Goal: Obtain resource: Obtain resource

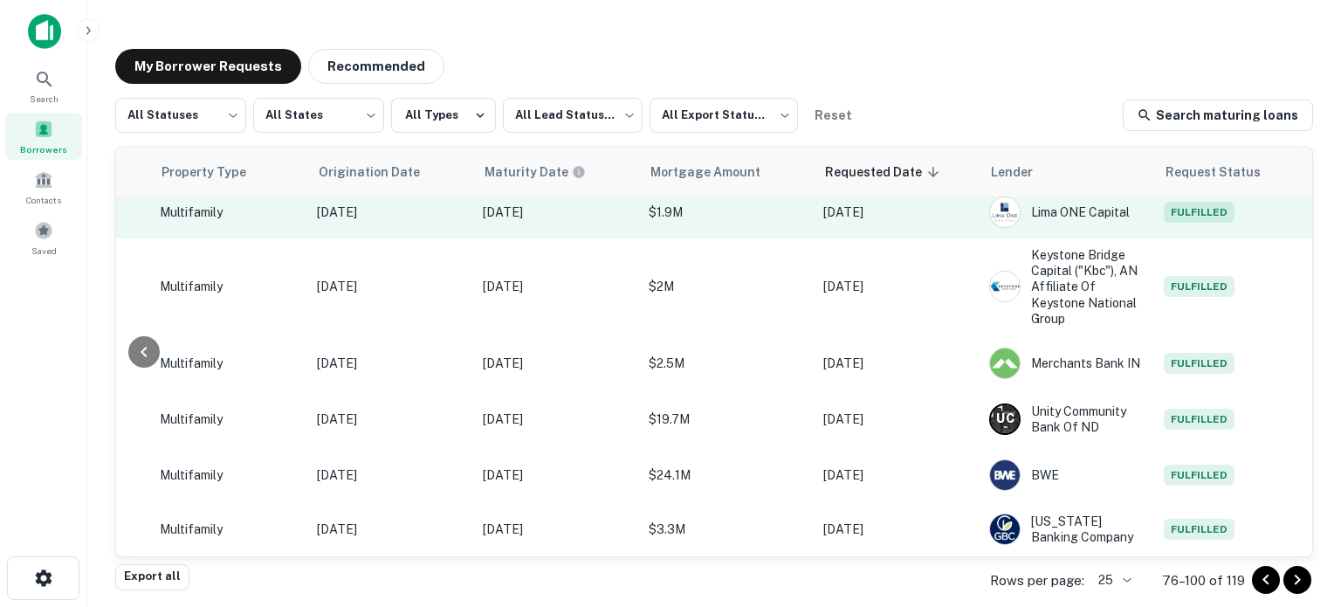
scroll to position [0, 691]
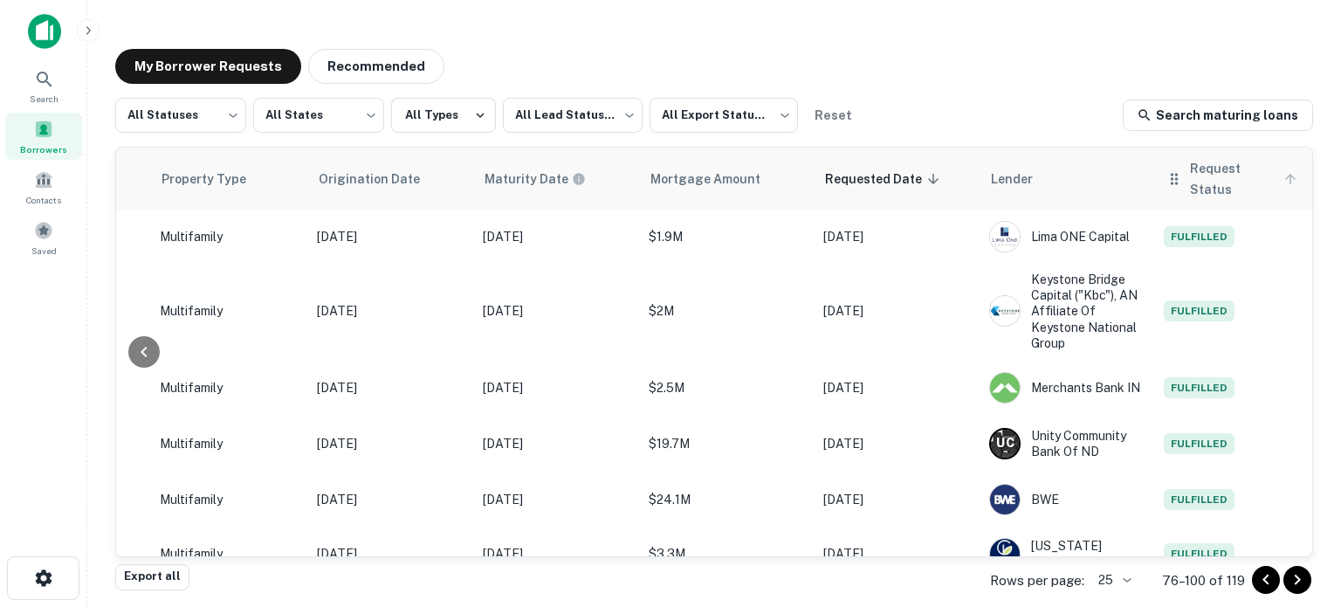
click at [1204, 170] on span "Request Status" at bounding box center [1246, 179] width 112 height 42
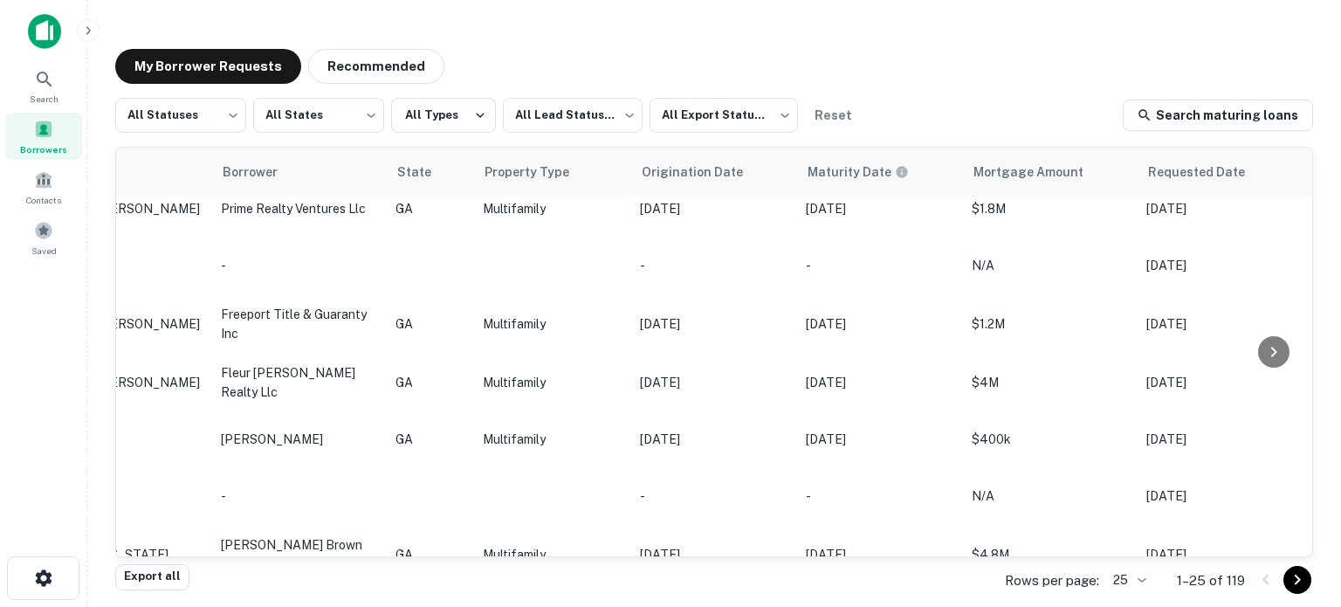
scroll to position [1031, 0]
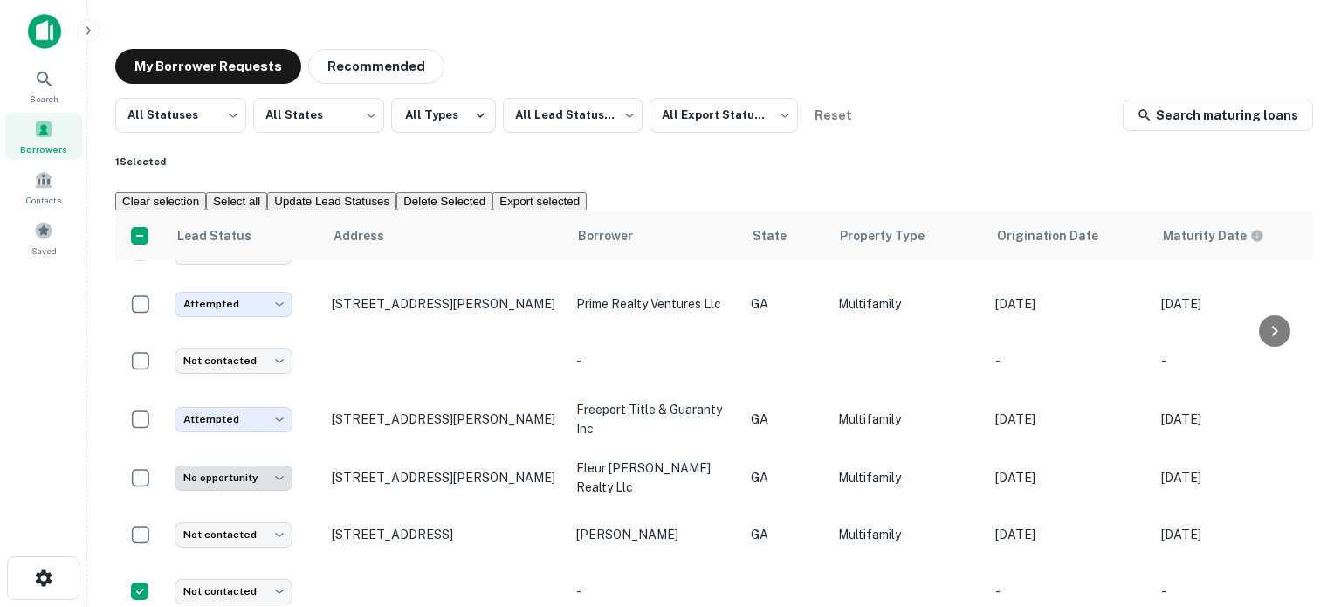
click at [492, 192] on button "Delete Selected" at bounding box center [444, 201] width 96 height 18
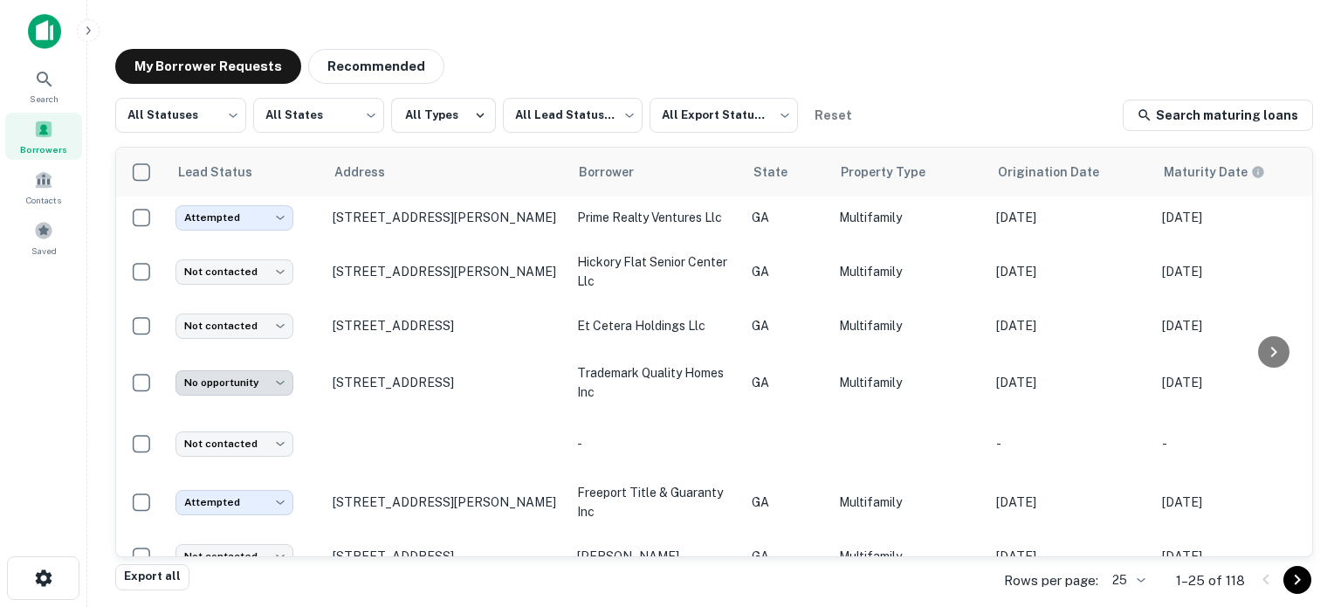
scroll to position [851, 0]
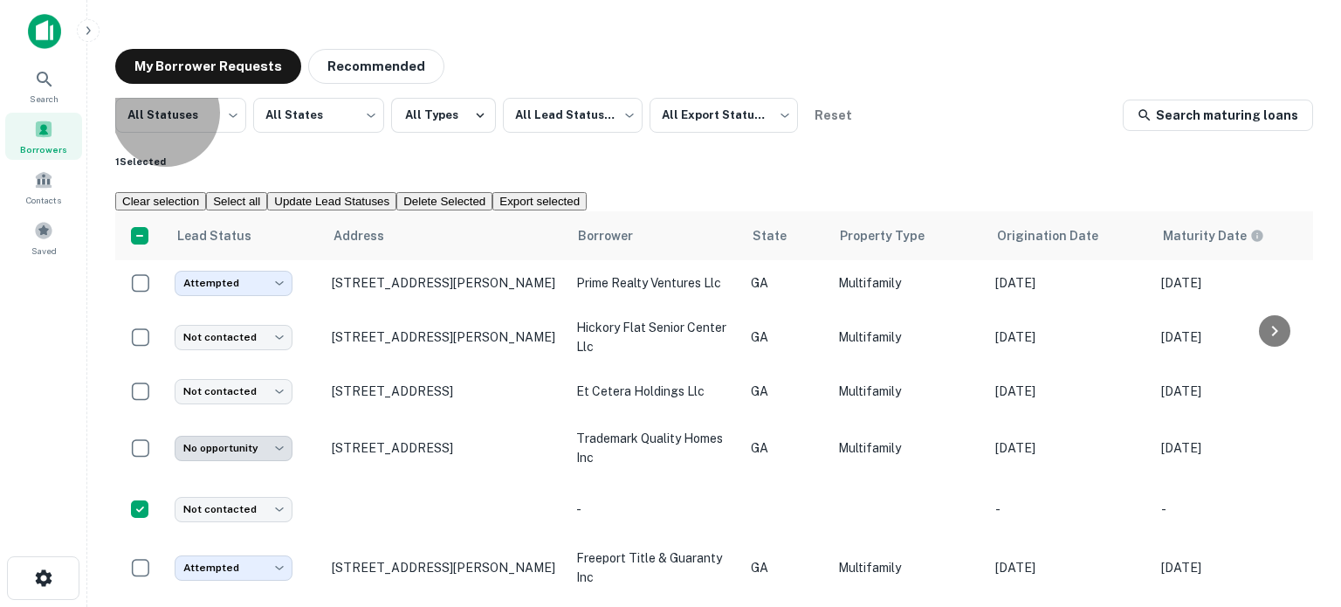
click at [492, 192] on button "Delete Selected" at bounding box center [444, 201] width 96 height 18
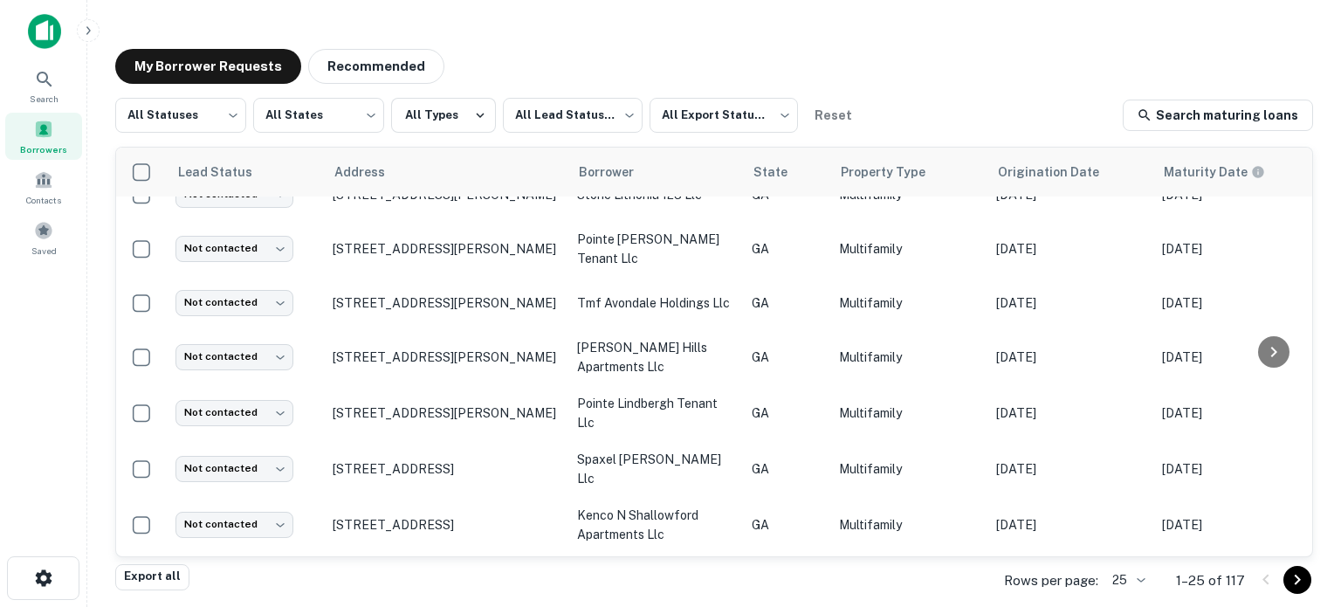
scroll to position [0, 0]
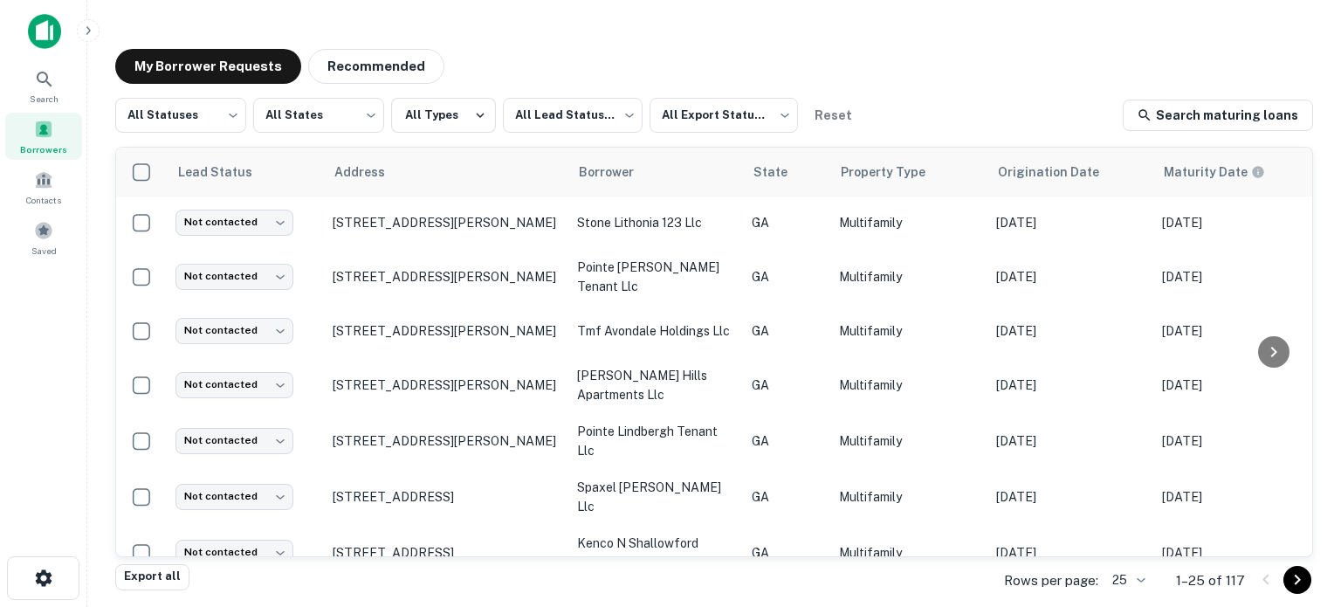
click at [1288, 580] on icon "Go to next page" at bounding box center [1297, 579] width 21 height 21
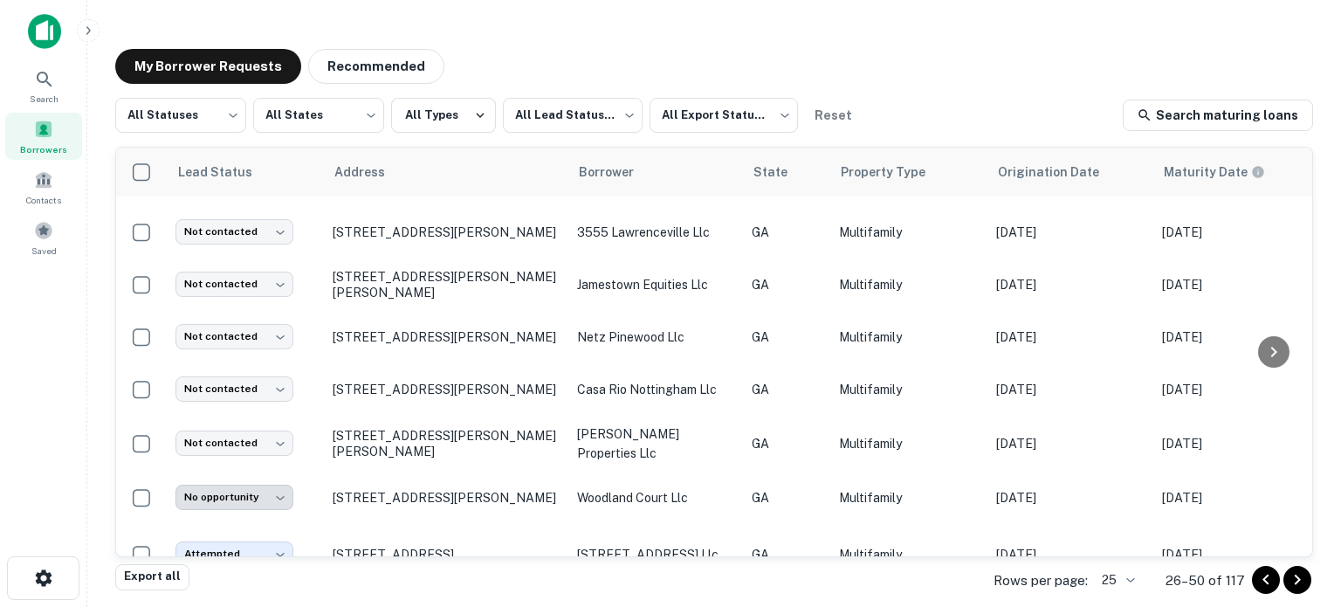
scroll to position [698, 0]
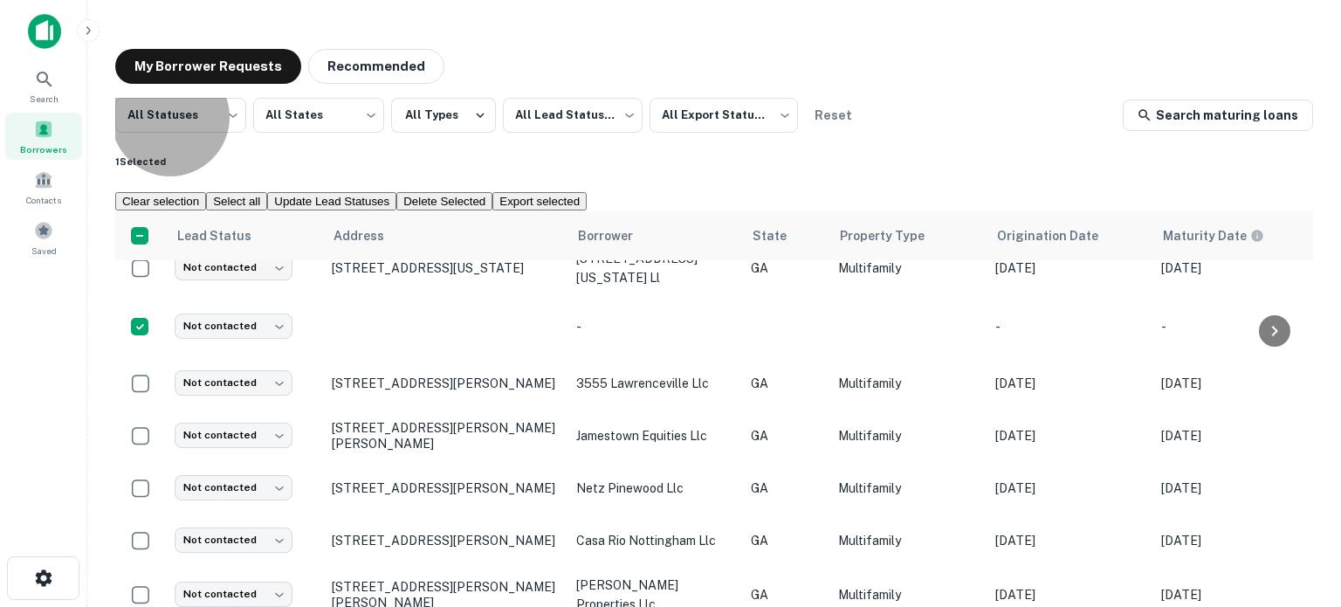
click at [492, 192] on button "Delete Selected" at bounding box center [444, 201] width 96 height 18
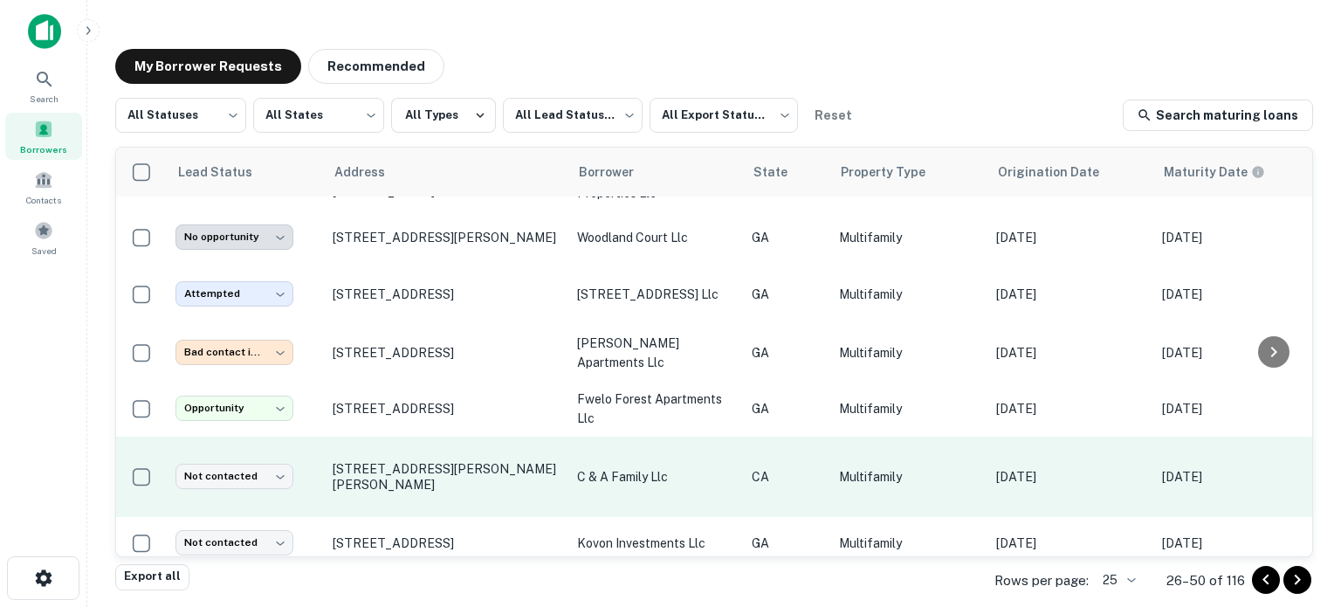
scroll to position [1075, 0]
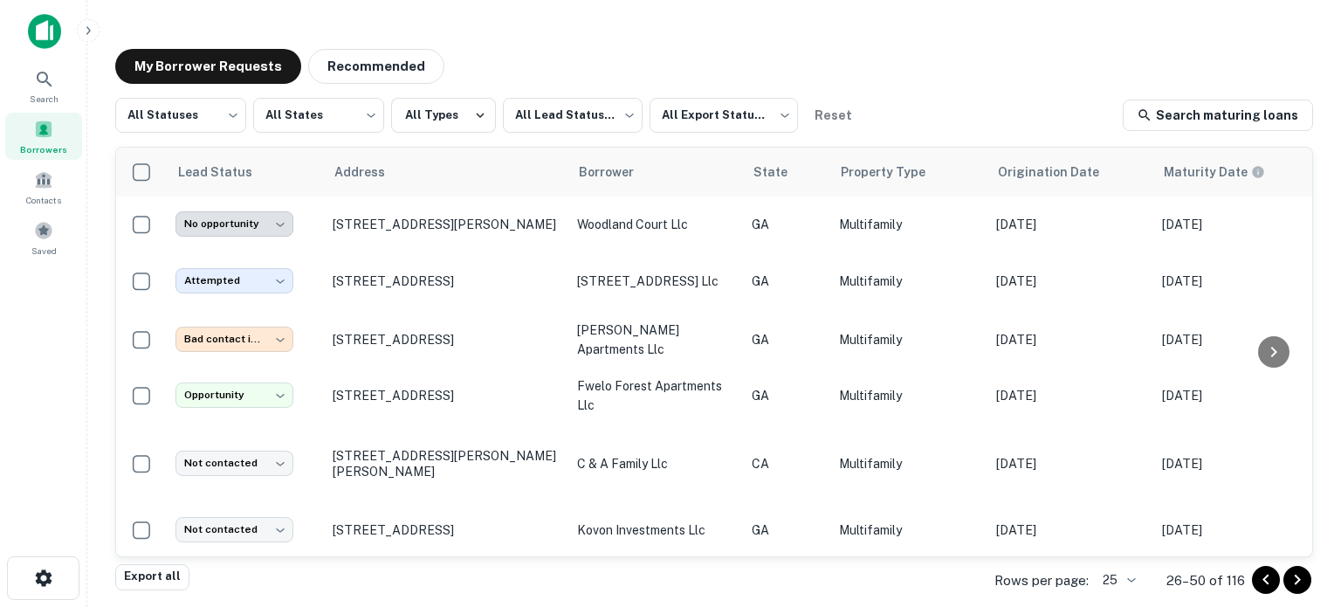
click at [1295, 578] on icon "Go to next page" at bounding box center [1297, 579] width 21 height 21
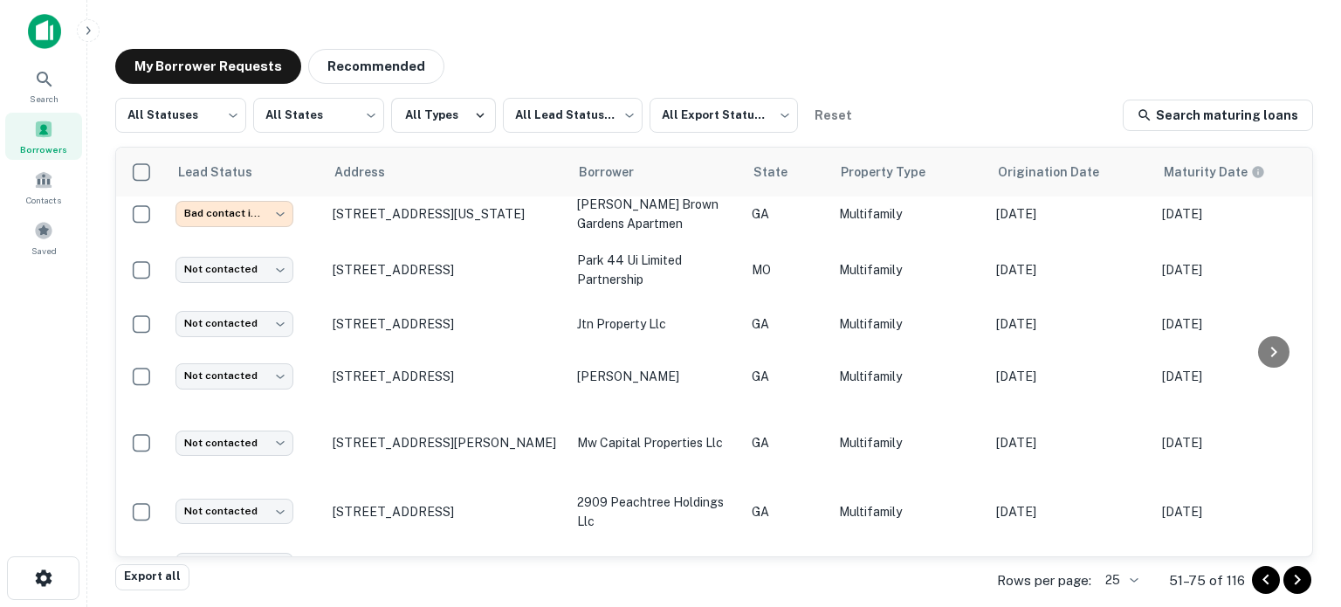
scroll to position [1031, 0]
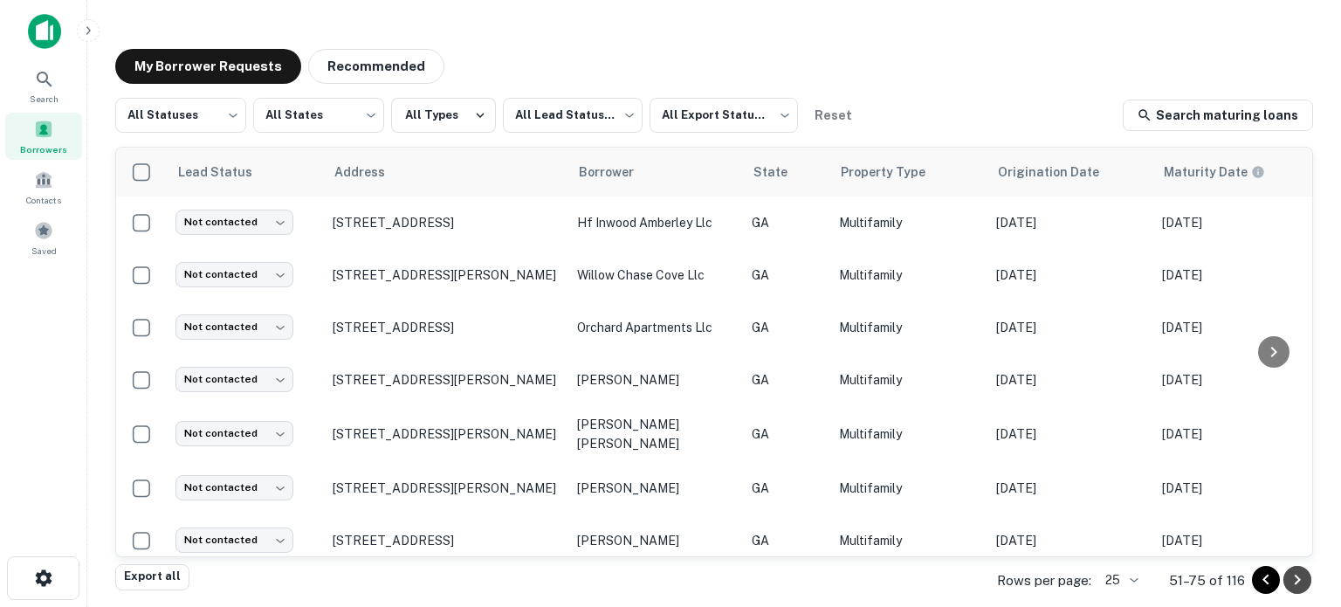
click at [1292, 580] on icon "Go to next page" at bounding box center [1297, 579] width 21 height 21
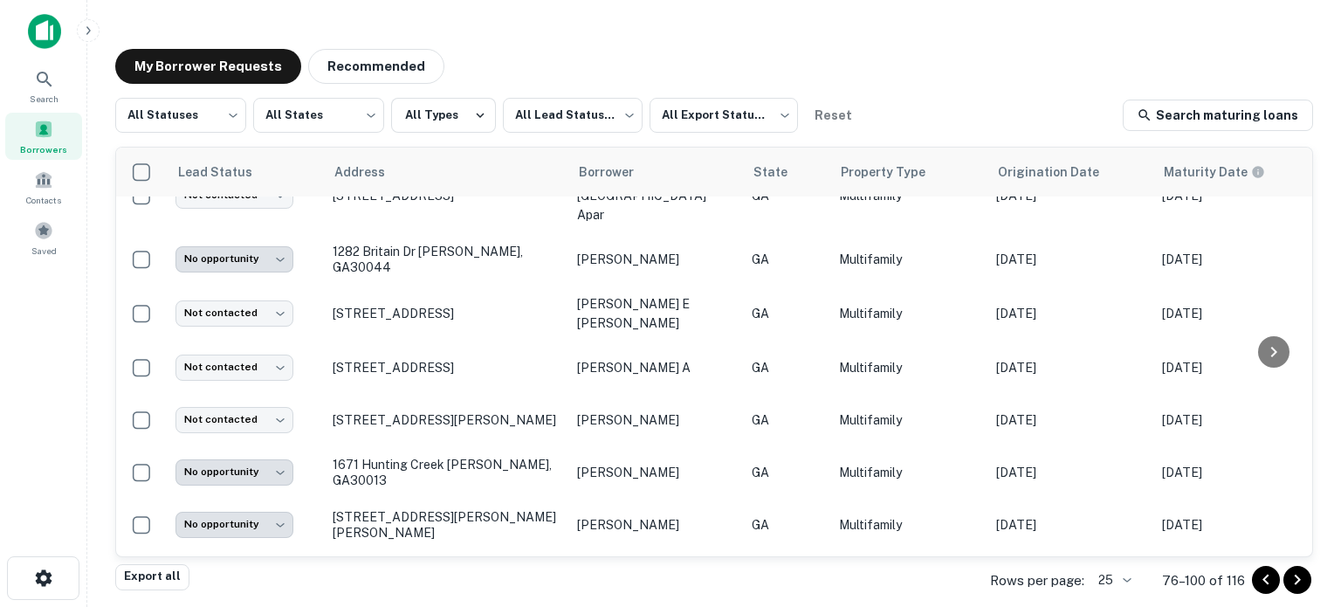
scroll to position [989, 0]
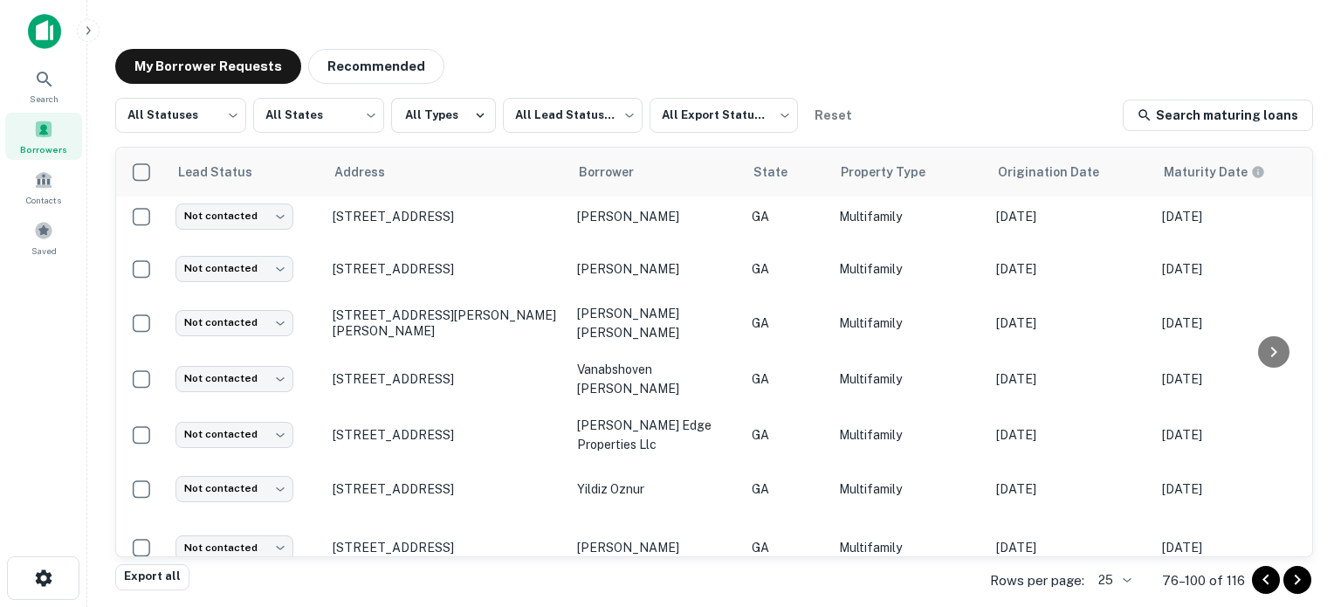
click at [1288, 580] on icon "Go to next page" at bounding box center [1297, 579] width 21 height 21
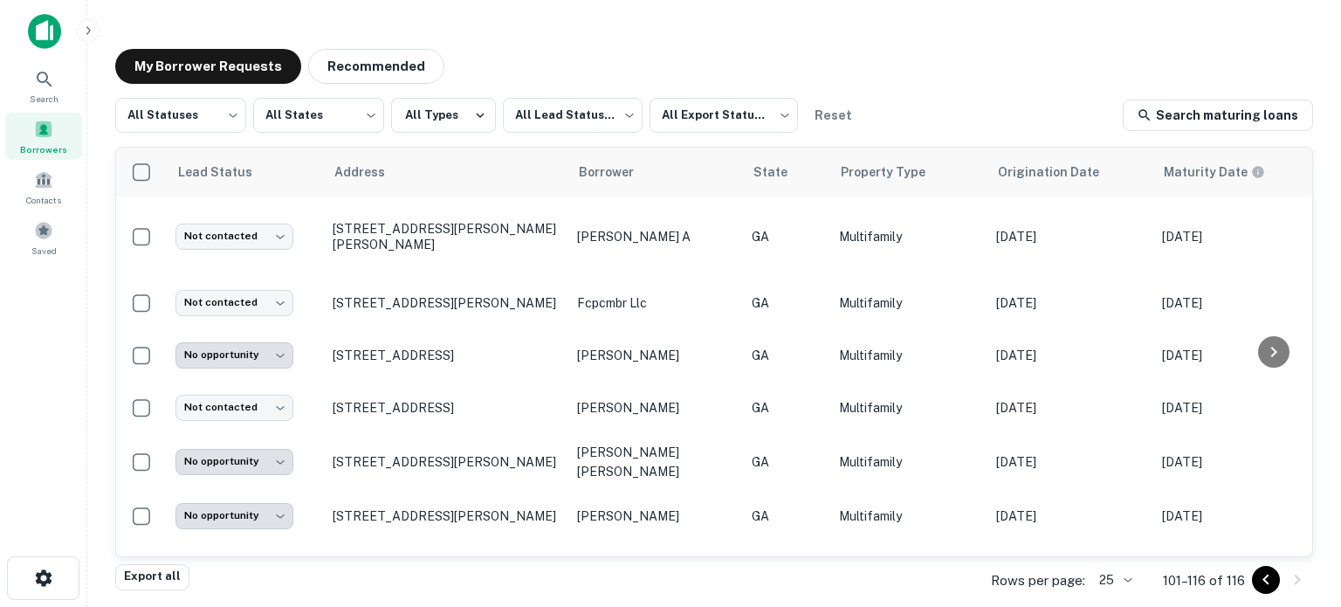
click at [531, 86] on div "**********" at bounding box center [714, 308] width 1226 height 546
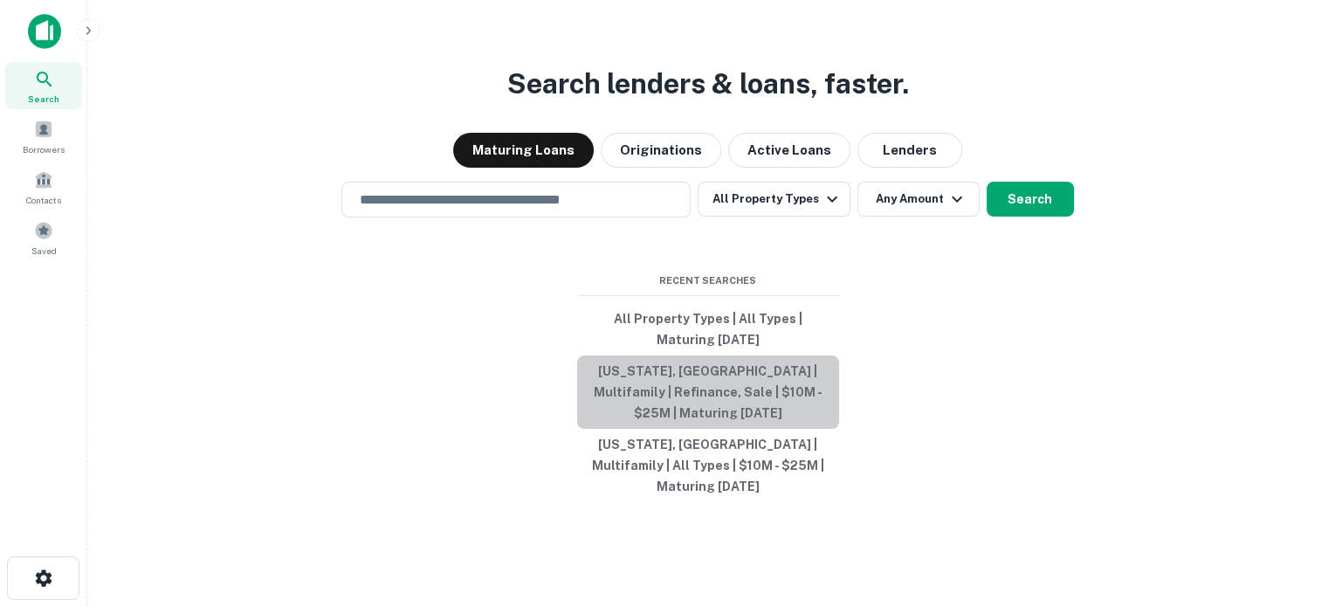
click at [699, 415] on button "[US_STATE], [GEOGRAPHIC_DATA] | Multifamily | Refinance, Sale | $10M - $25M | M…" at bounding box center [708, 391] width 262 height 73
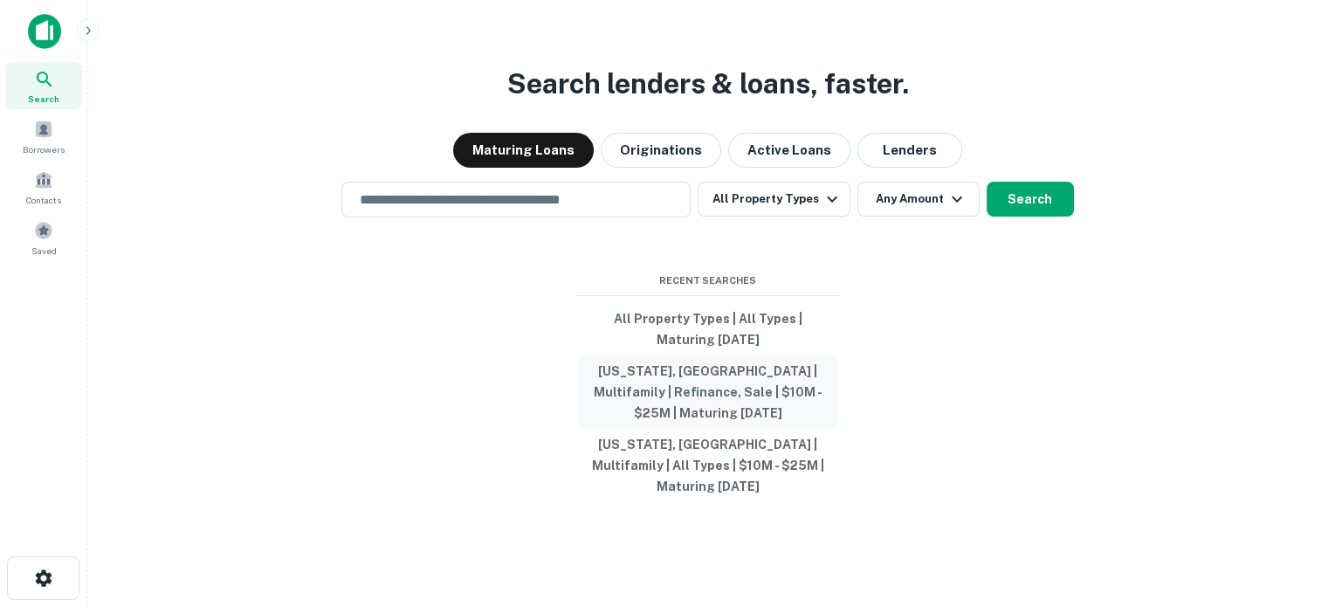
type input "**********"
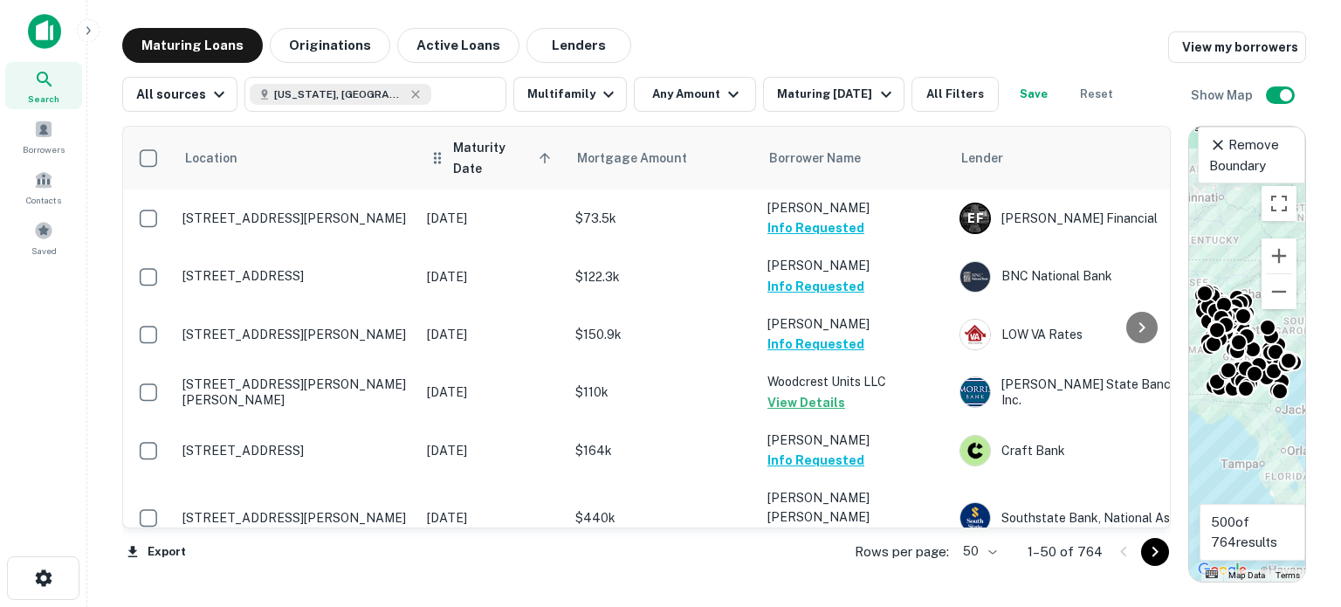
click at [469, 155] on span "Maturity Date sorted ascending" at bounding box center [504, 158] width 103 height 42
click at [468, 161] on th "Maturity Date sorted ascending" at bounding box center [492, 158] width 148 height 63
click at [484, 154] on span "Maturity Date sorted ascending" at bounding box center [504, 158] width 103 height 42
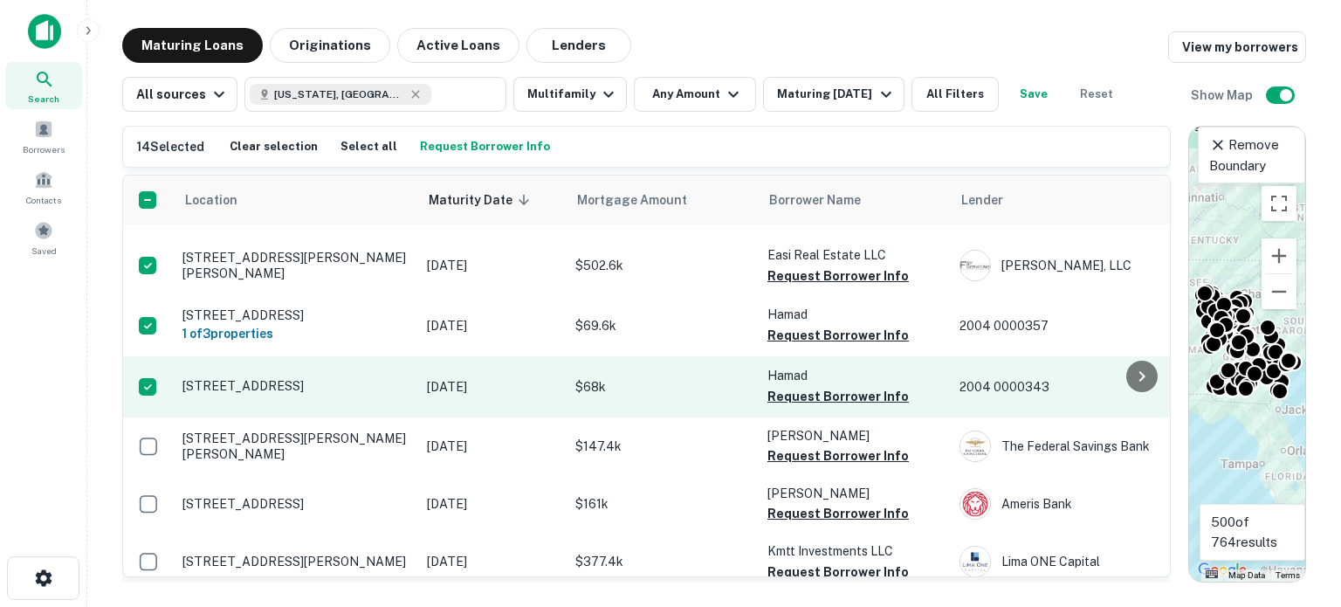
scroll to position [873, 0]
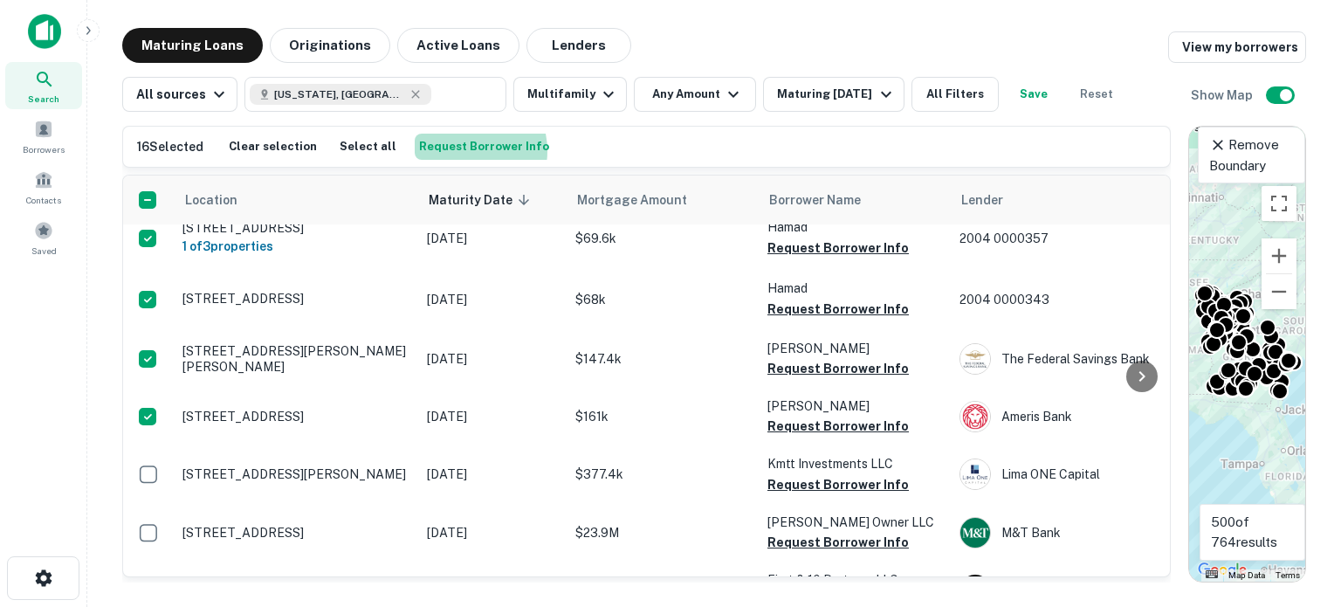
click at [447, 151] on button "Request Borrower Info" at bounding box center [484, 147] width 139 height 26
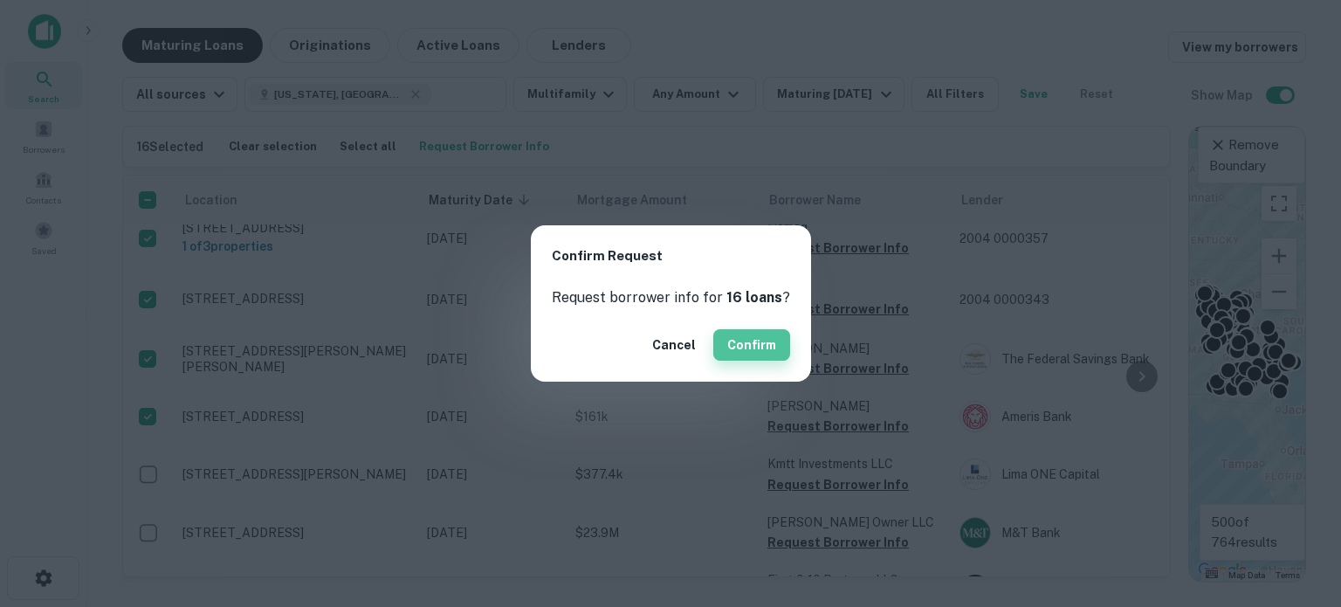
click at [735, 335] on button "Confirm" at bounding box center [751, 344] width 77 height 31
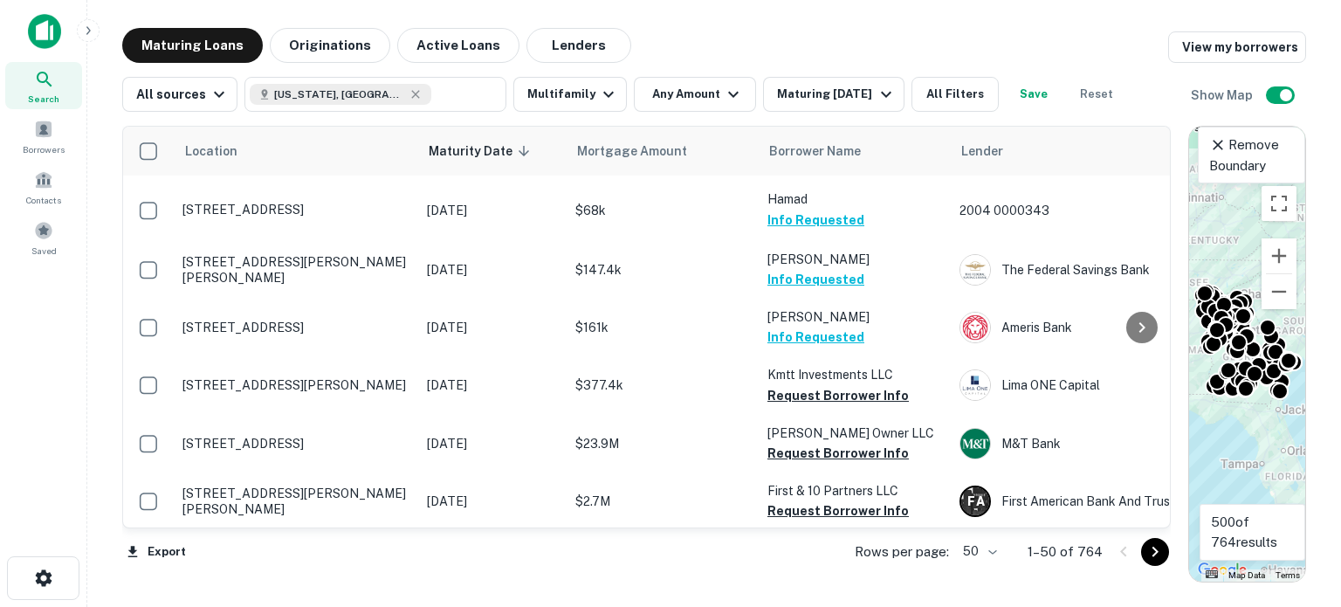
scroll to position [873, 0]
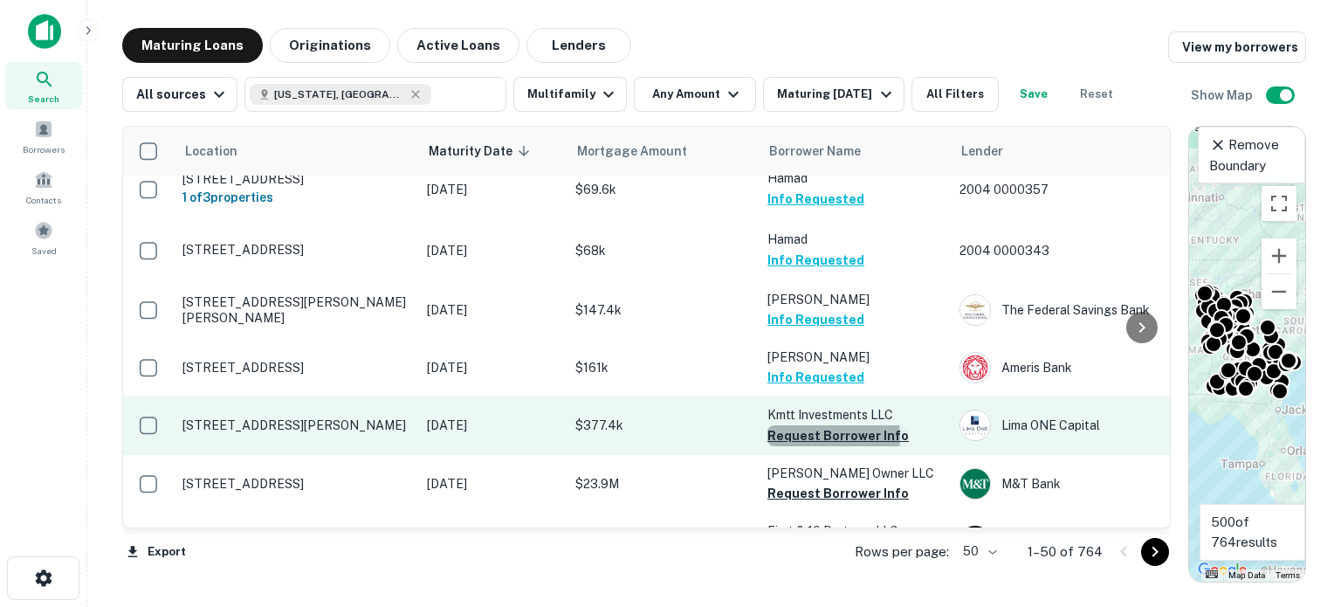
click at [831, 425] on button "Request Borrower Info" at bounding box center [837, 435] width 141 height 21
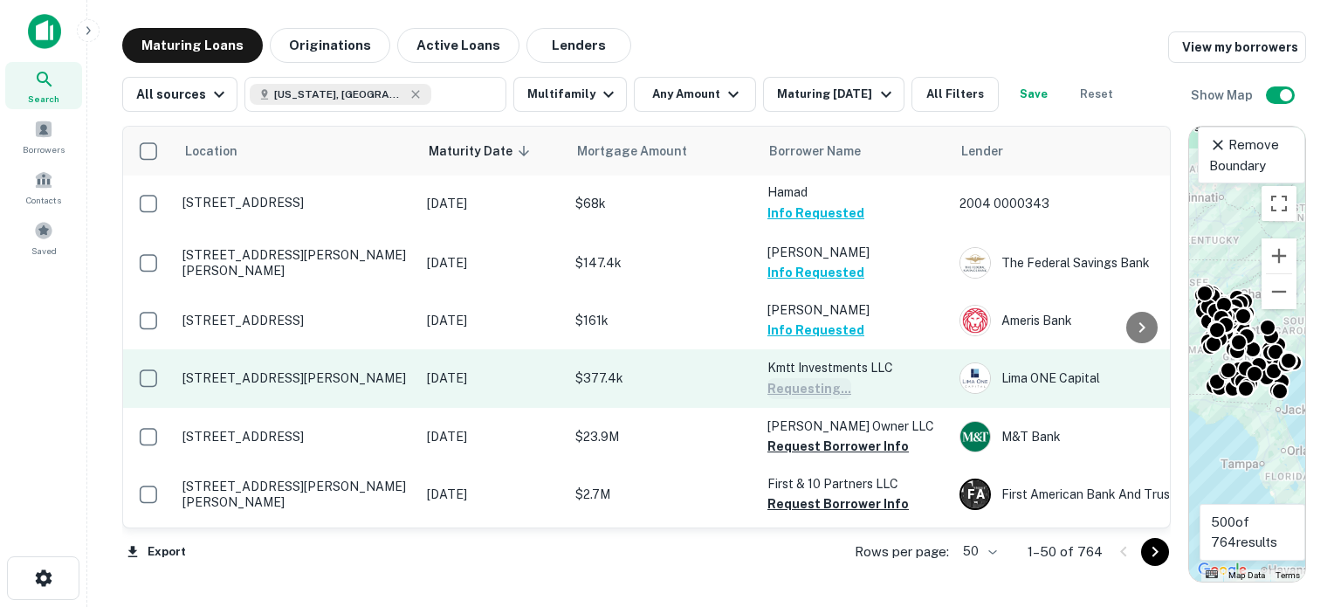
scroll to position [960, 0]
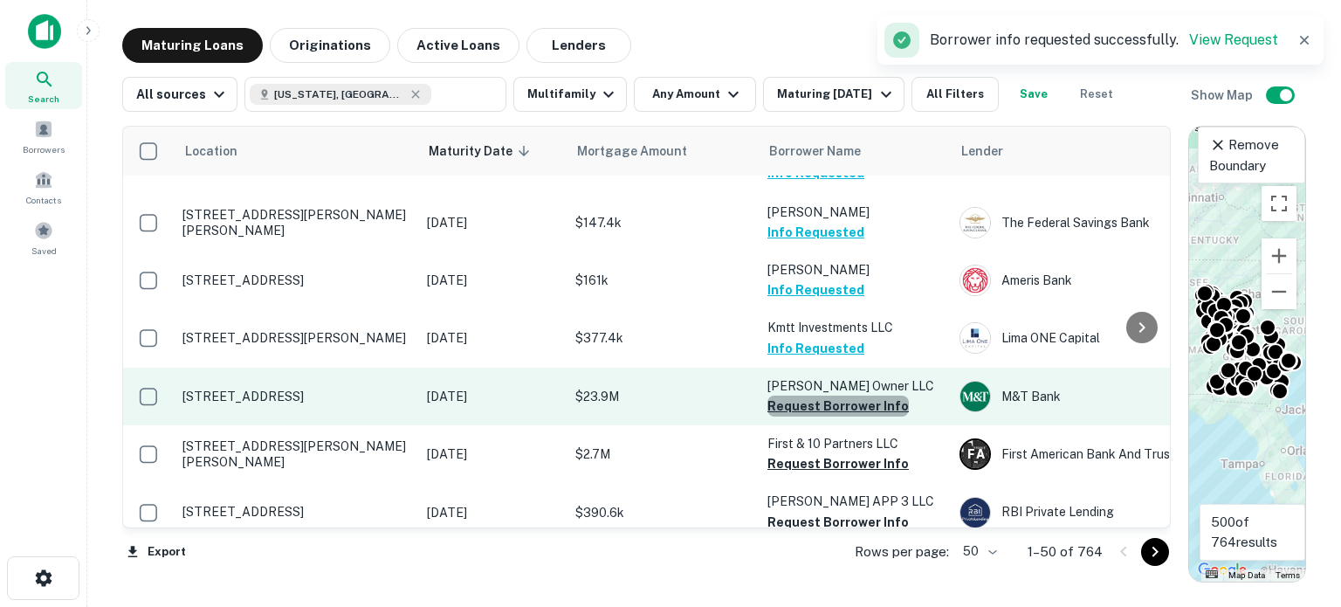
click at [839, 395] on button "Request Borrower Info" at bounding box center [837, 405] width 141 height 21
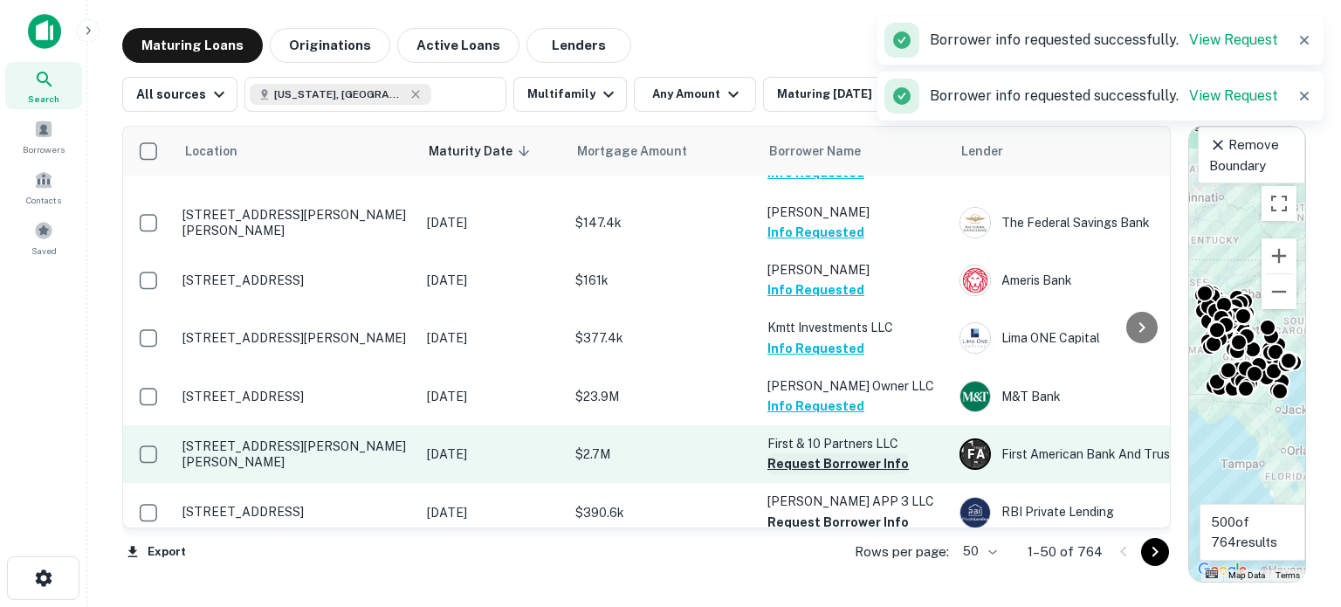
scroll to position [1047, 0]
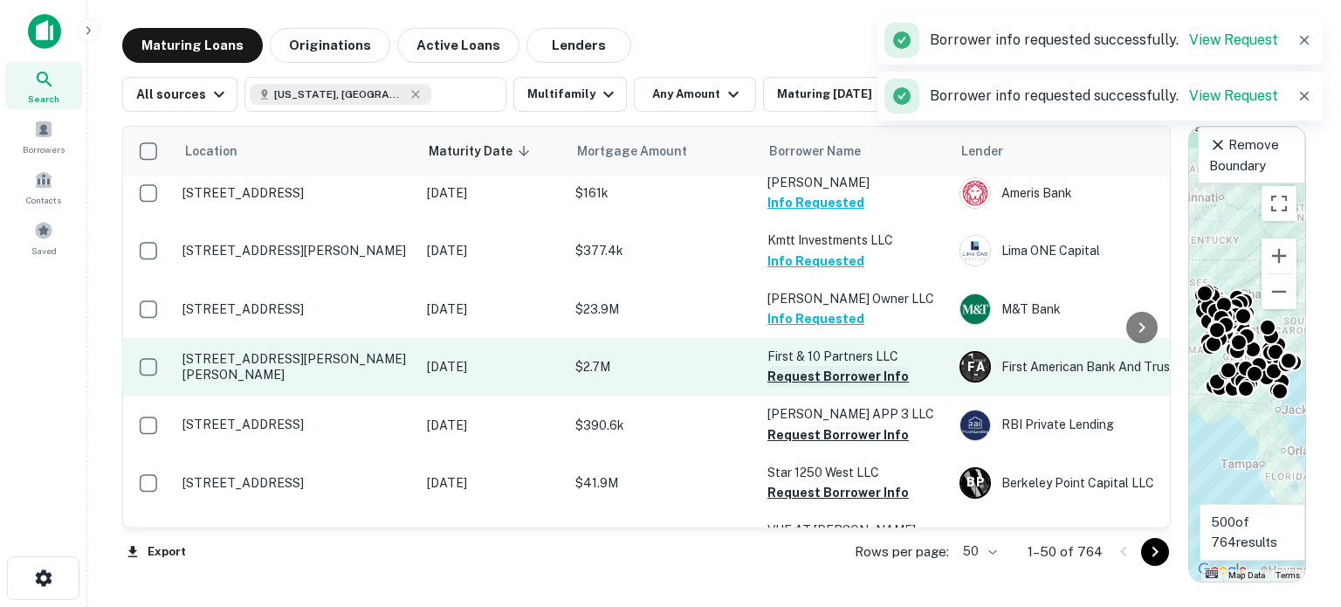
click at [842, 366] on button "Request Borrower Info" at bounding box center [837, 376] width 141 height 21
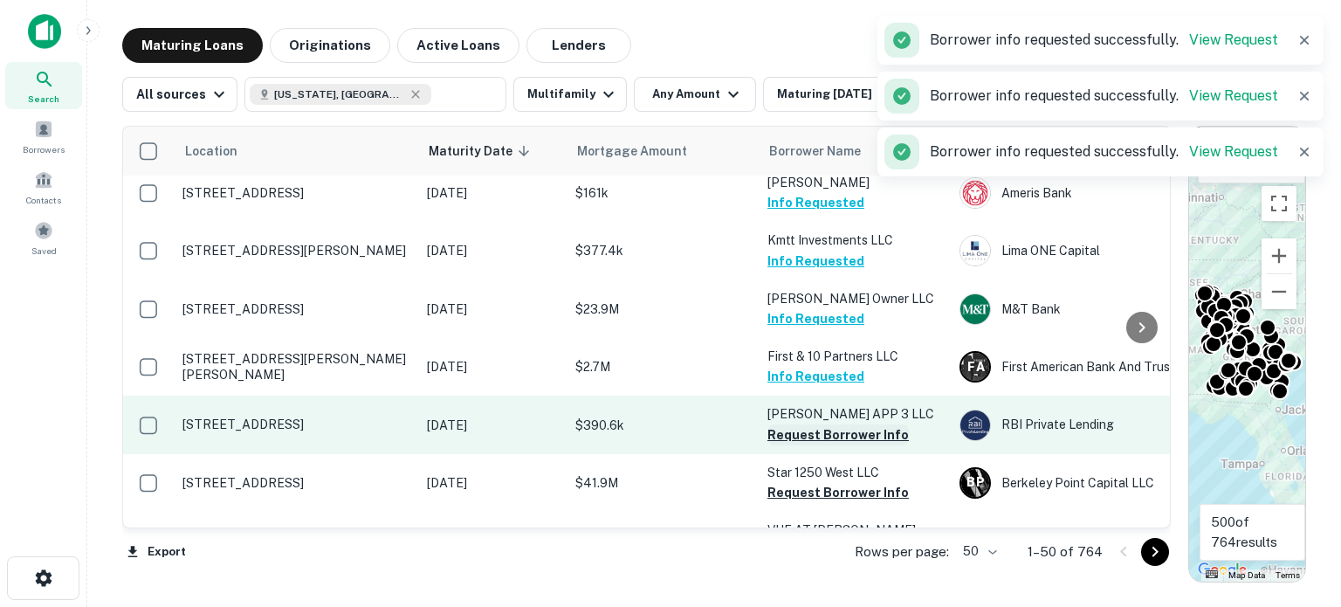
click at [840, 424] on button "Request Borrower Info" at bounding box center [837, 434] width 141 height 21
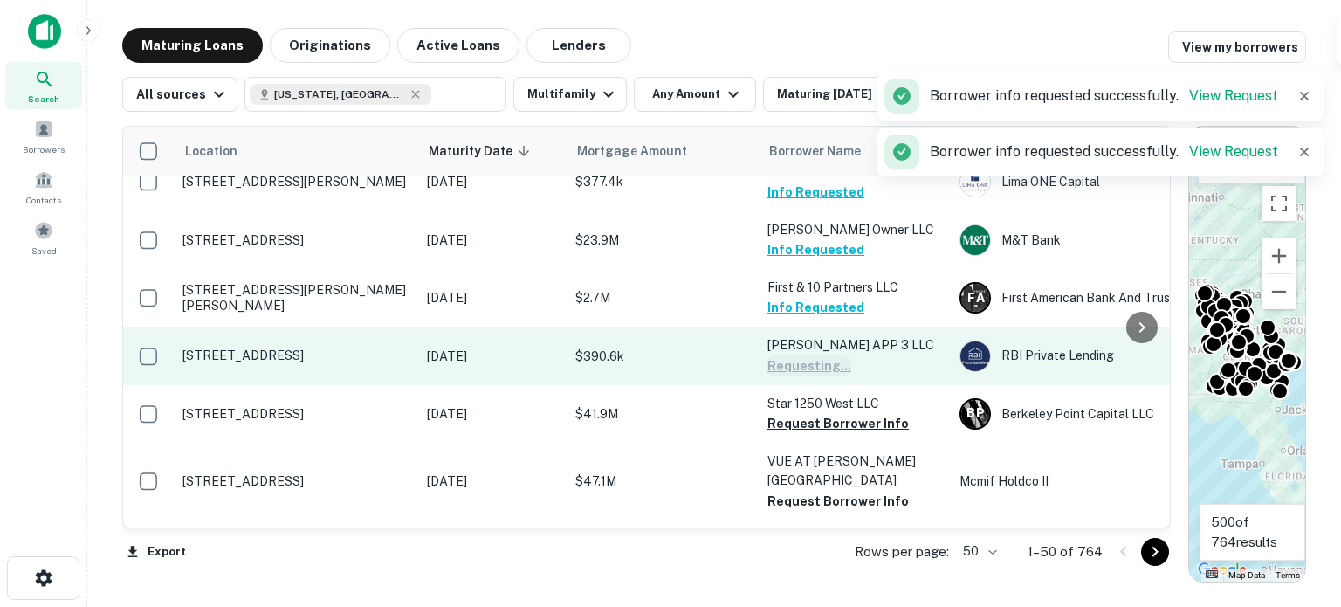
scroll to position [1135, 0]
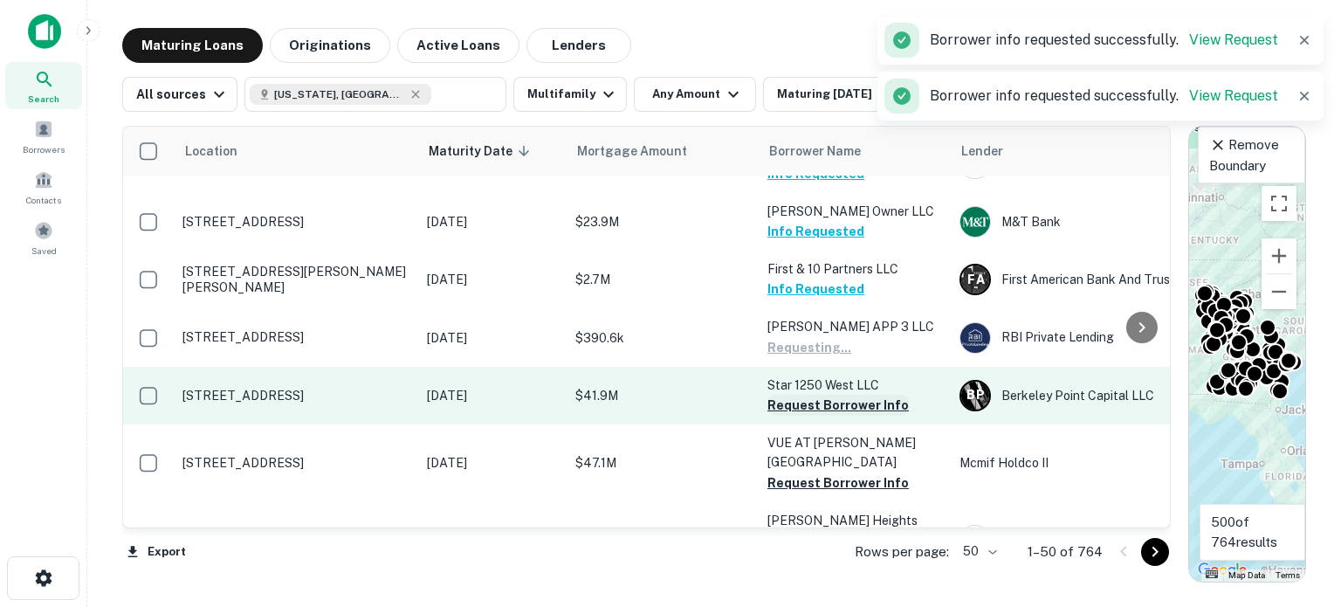
click at [843, 395] on button "Request Borrower Info" at bounding box center [837, 405] width 141 height 21
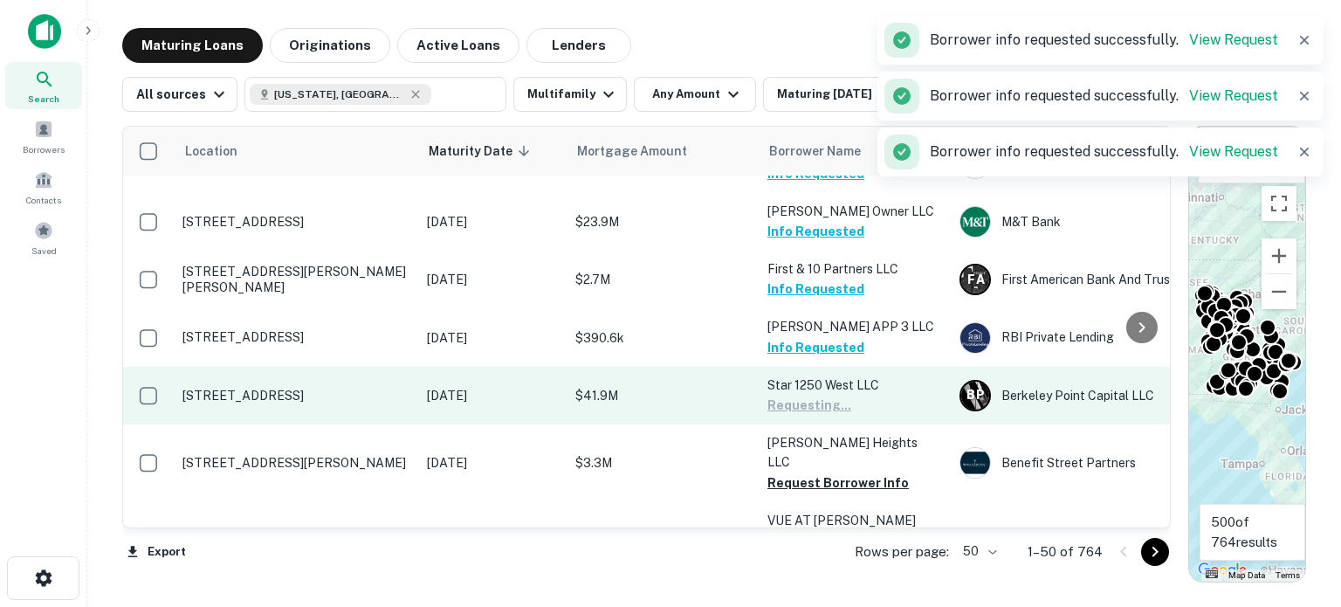
scroll to position [1222, 0]
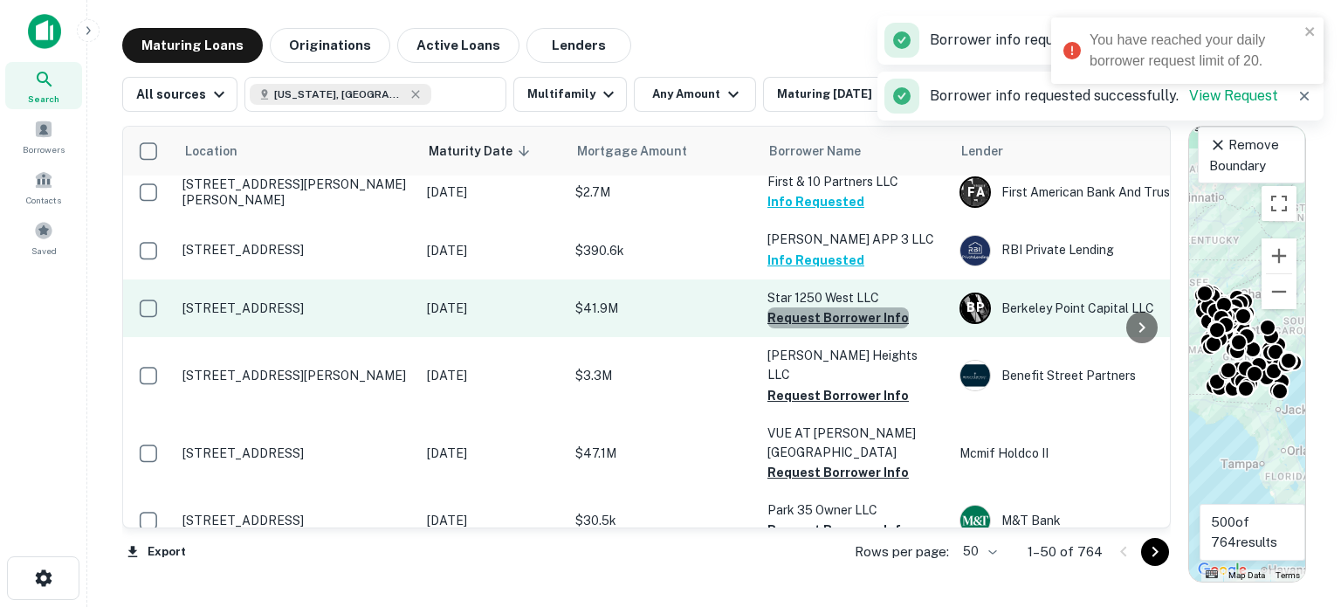
click at [850, 307] on button "Request Borrower Info" at bounding box center [837, 317] width 141 height 21
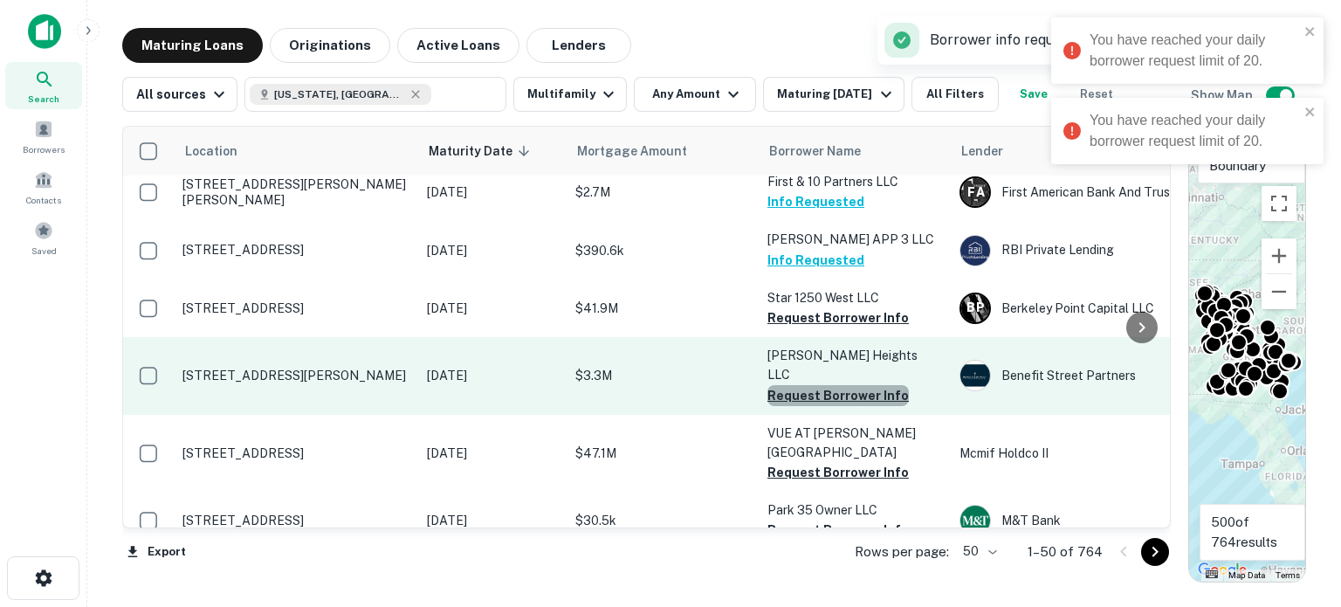
click at [859, 385] on button "Request Borrower Info" at bounding box center [837, 395] width 141 height 21
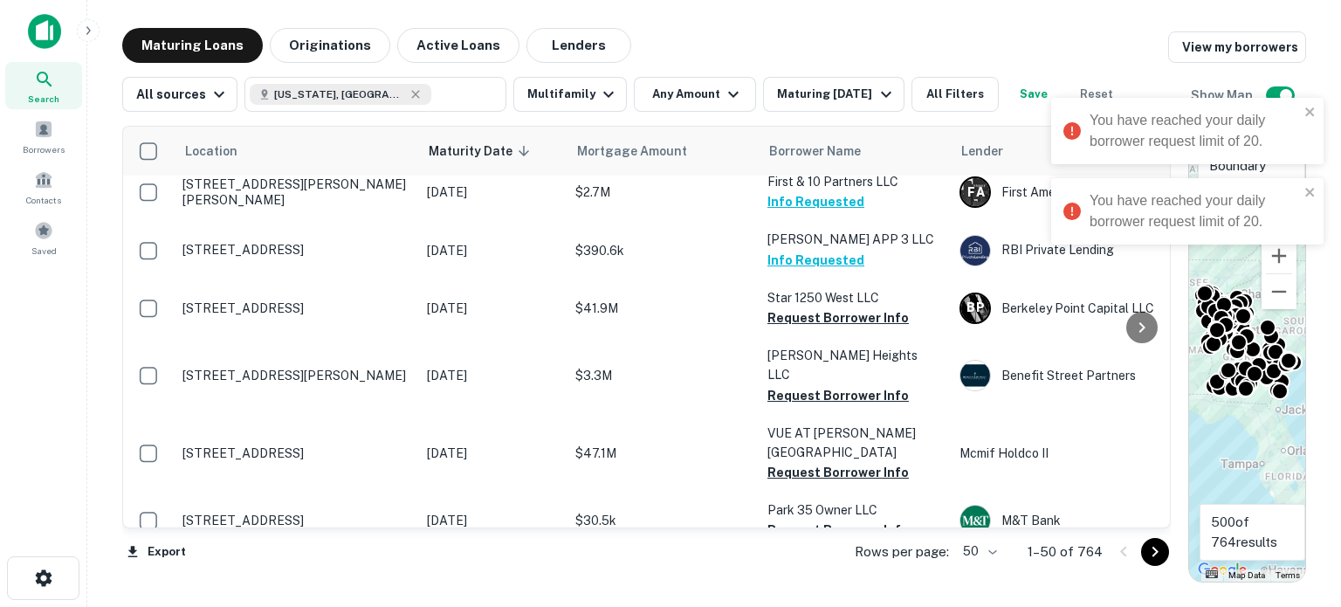
click at [1316, 191] on div "You have reached your daily borrower request limit of 20." at bounding box center [1187, 211] width 272 height 66
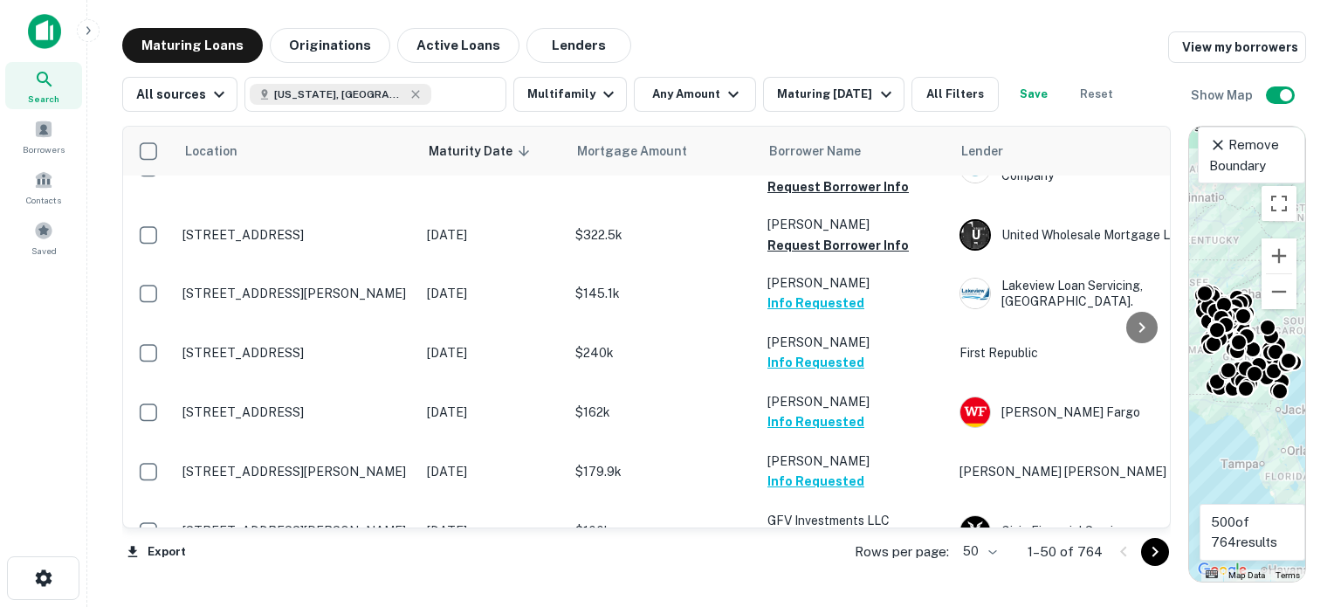
scroll to position [0, 0]
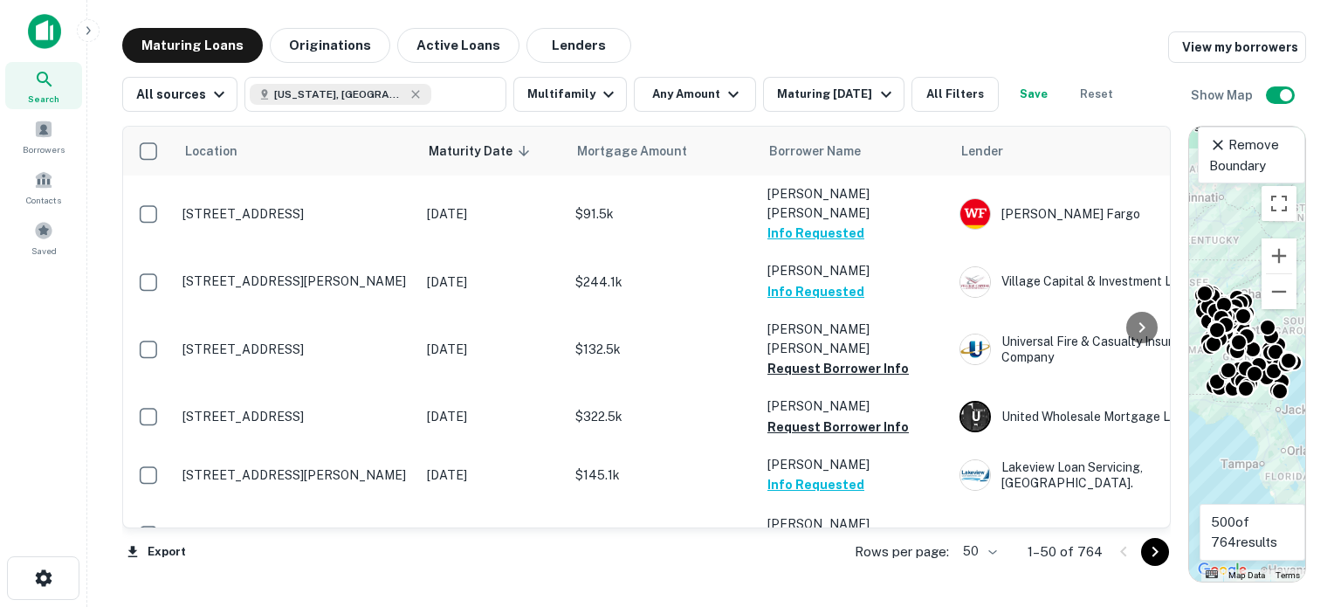
click at [37, 85] on icon at bounding box center [44, 79] width 21 height 21
